Goal: Use online tool/utility: Utilize a website feature to perform a specific function

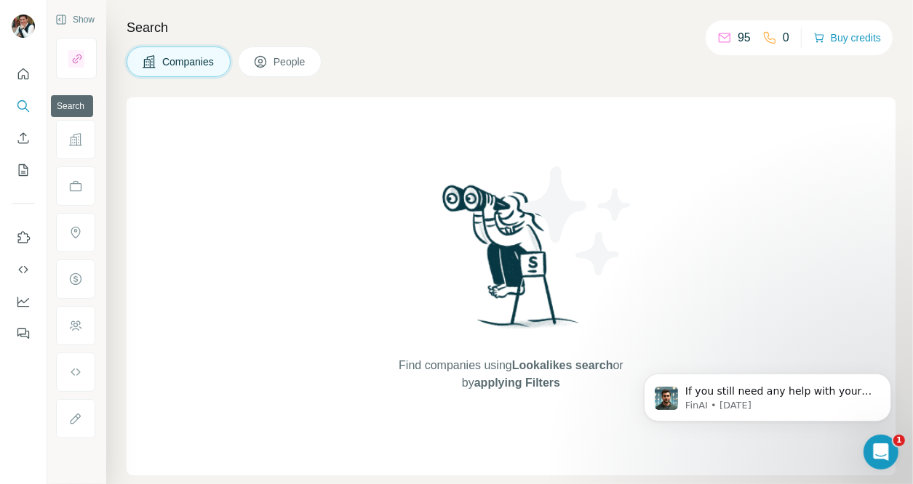
click at [23, 116] on button "Search" at bounding box center [23, 106] width 23 height 26
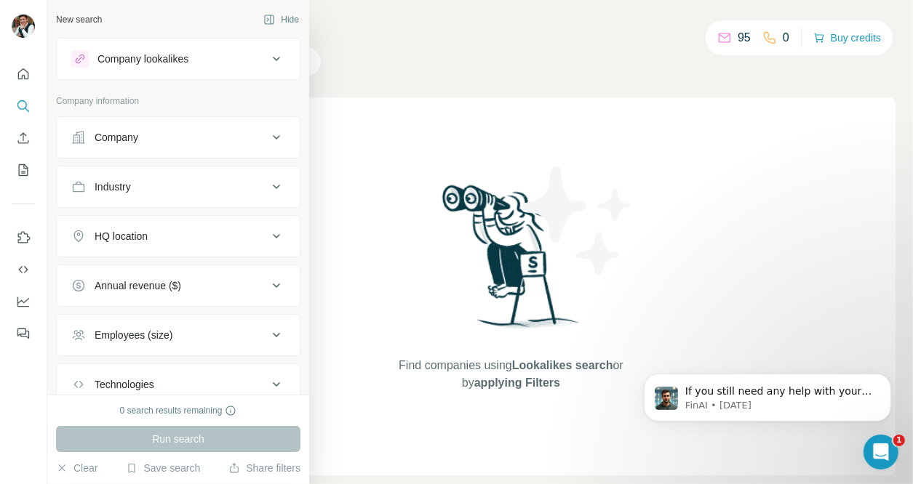
click at [168, 60] on div "Company lookalikes" at bounding box center [142, 59] width 91 height 15
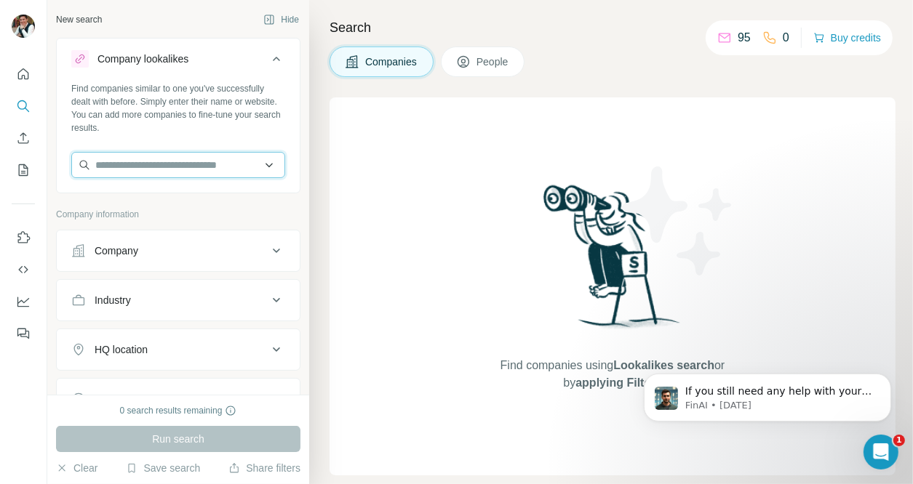
click at [185, 166] on input "text" at bounding box center [178, 165] width 214 height 26
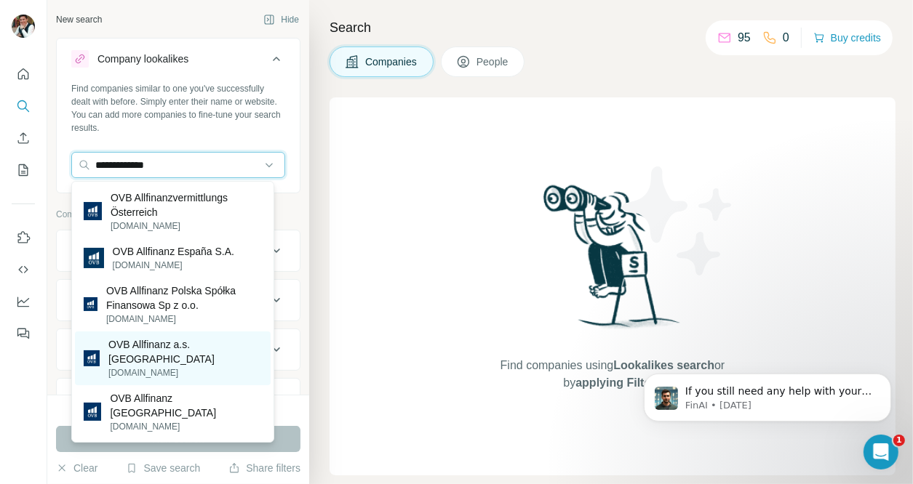
type input "**********"
click at [185, 360] on p "OVB Allfinanz a.s. [GEOGRAPHIC_DATA]" at bounding box center [184, 351] width 153 height 29
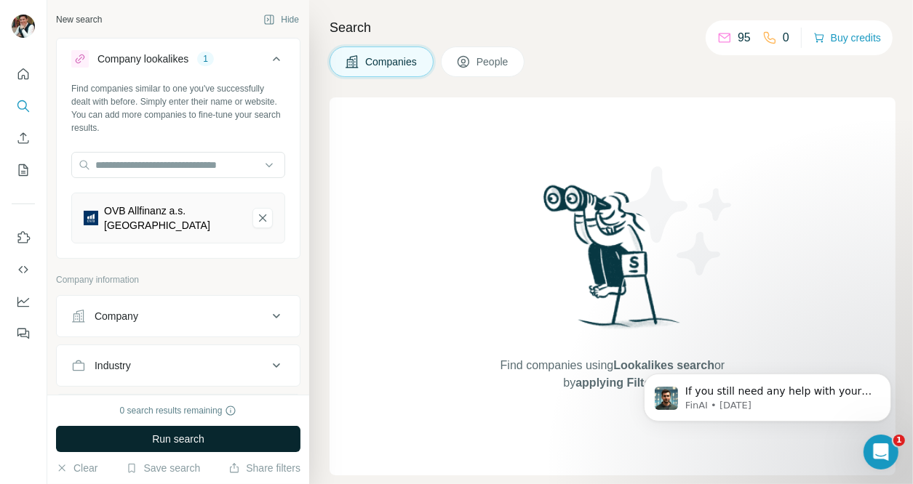
click at [206, 444] on button "Run search" at bounding box center [178, 439] width 244 height 26
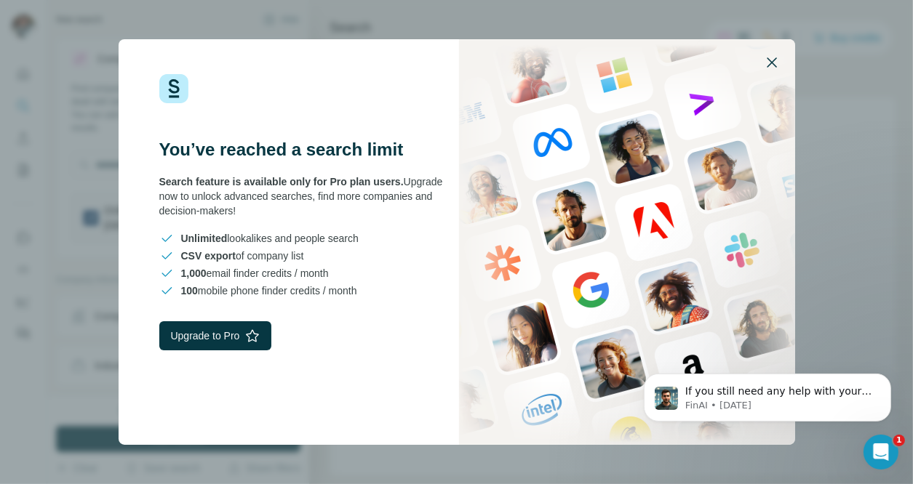
click at [775, 68] on icon "button" at bounding box center [771, 62] width 17 height 17
